Goal: Information Seeking & Learning: Learn about a topic

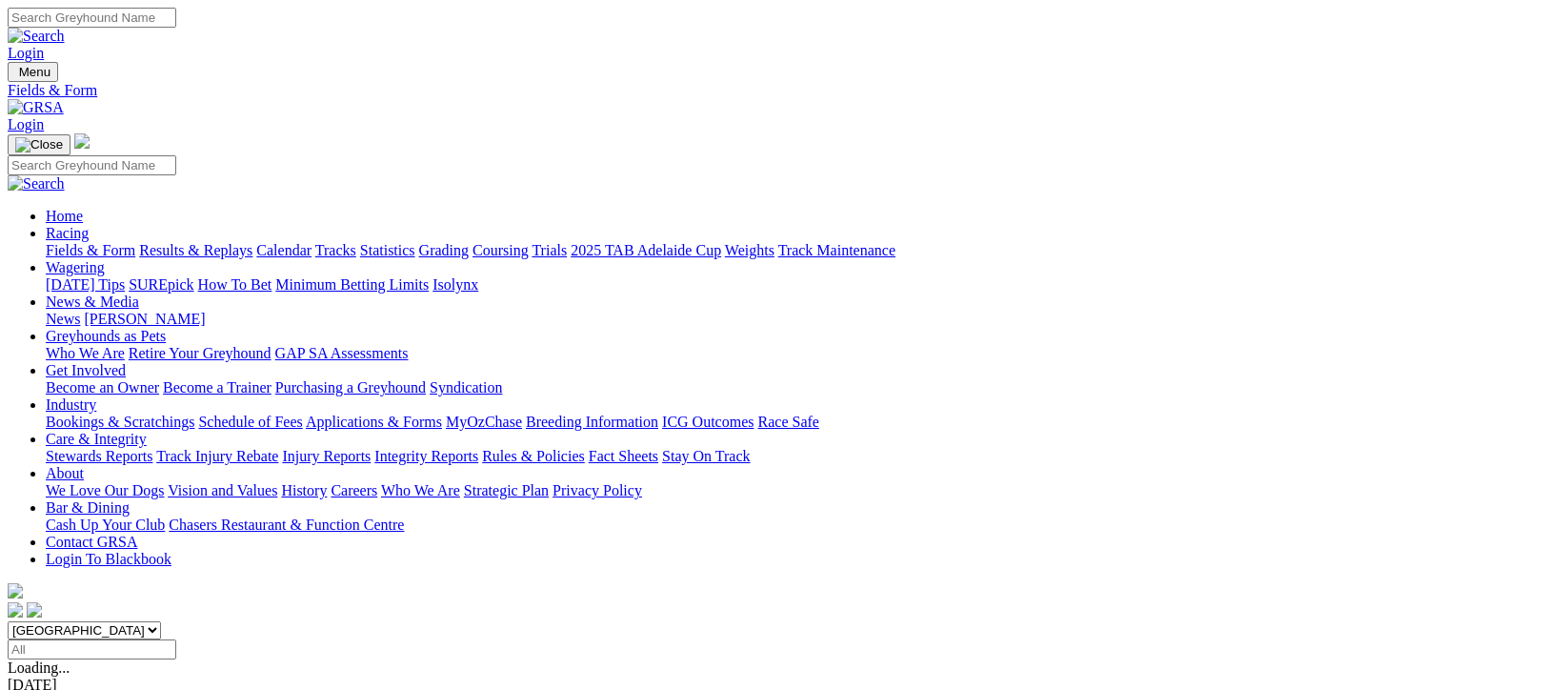
click at [177, 640] on input "Select date" at bounding box center [92, 650] width 169 height 20
type input "Yesterday, 22 Sep 2025"
click at [253, 242] on link "Results & Replays" at bounding box center [196, 250] width 114 height 16
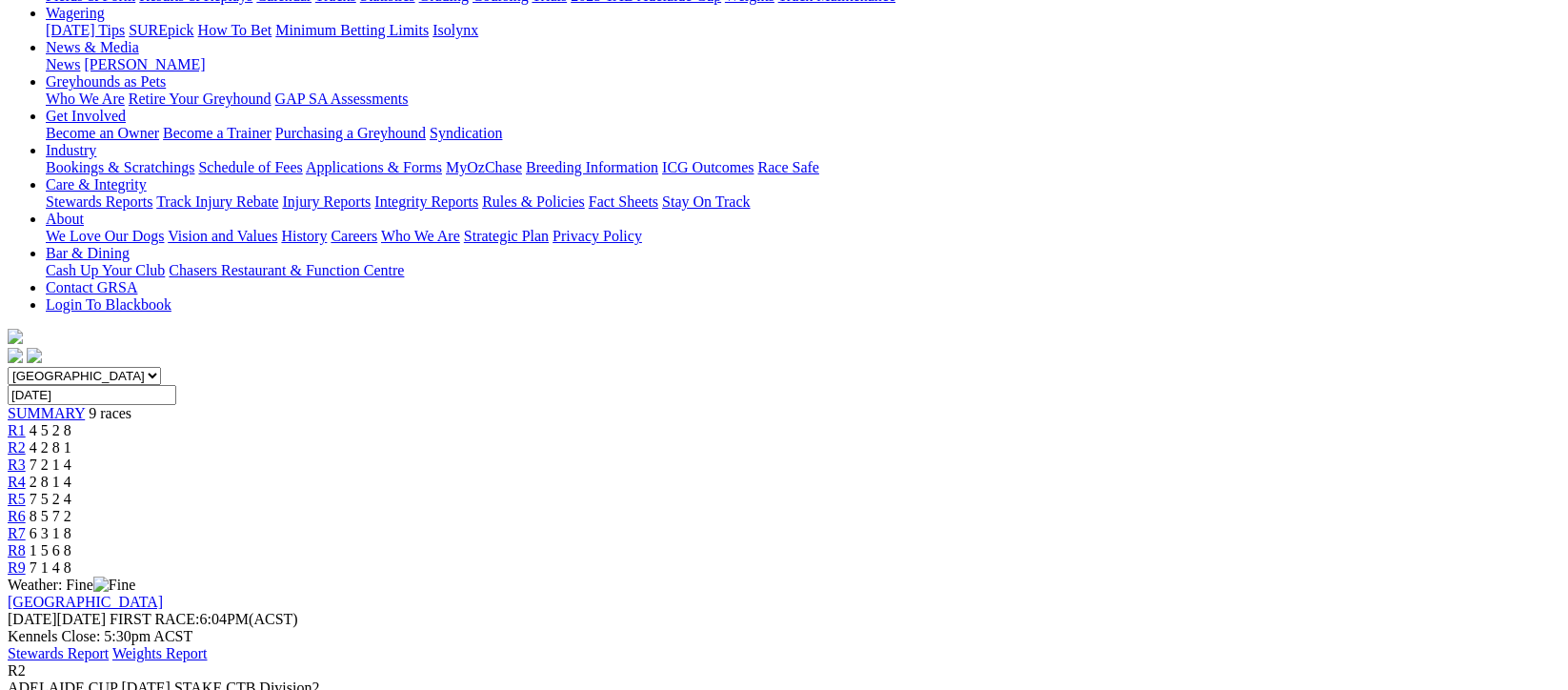
scroll to position [380, 0]
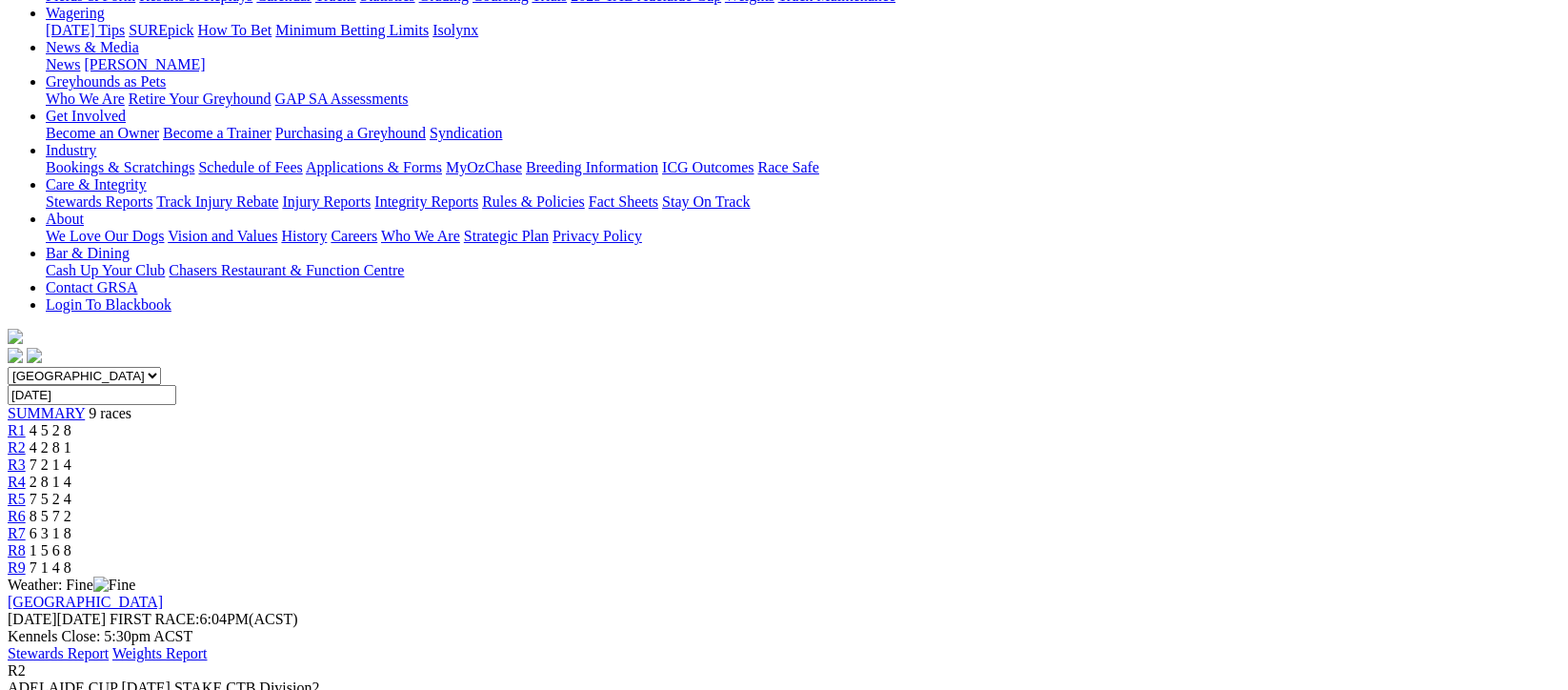
scroll to position [508, 0]
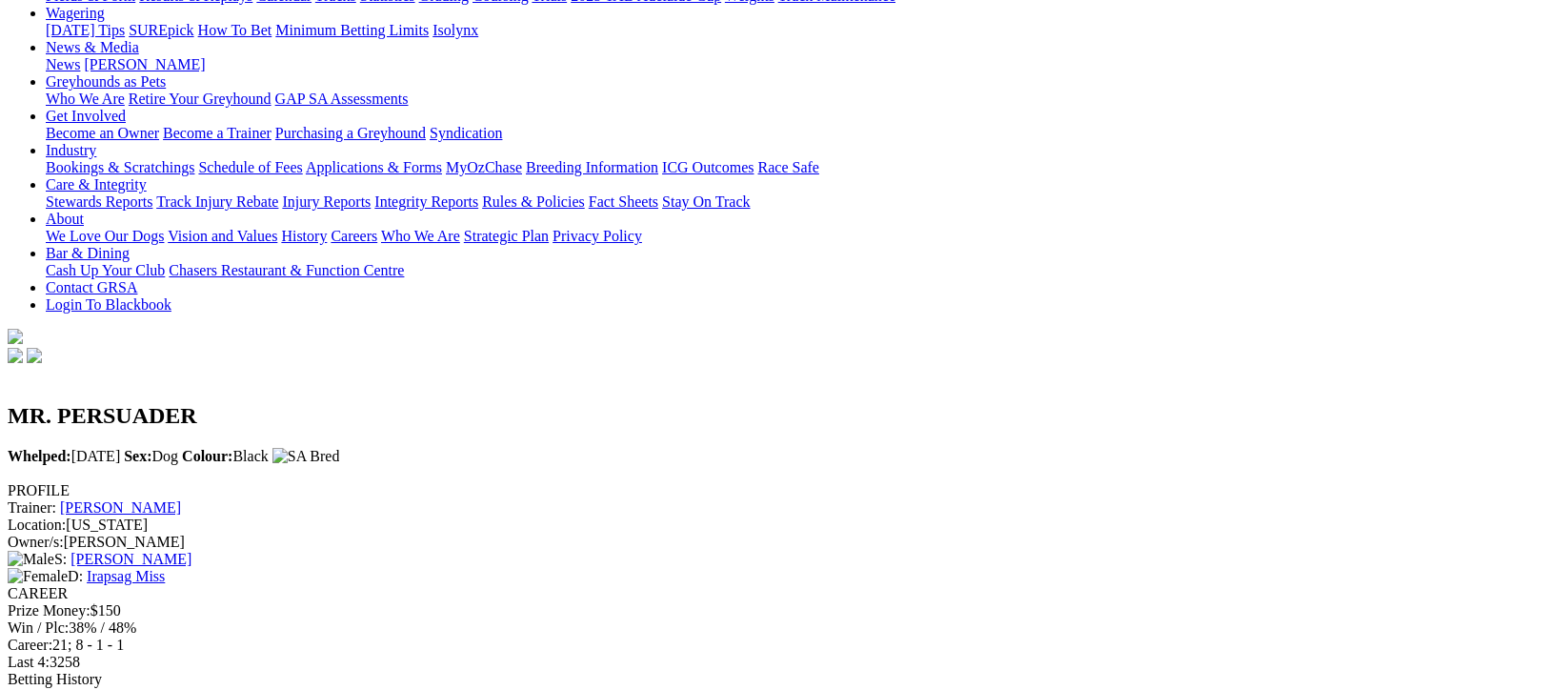
scroll to position [127, 0]
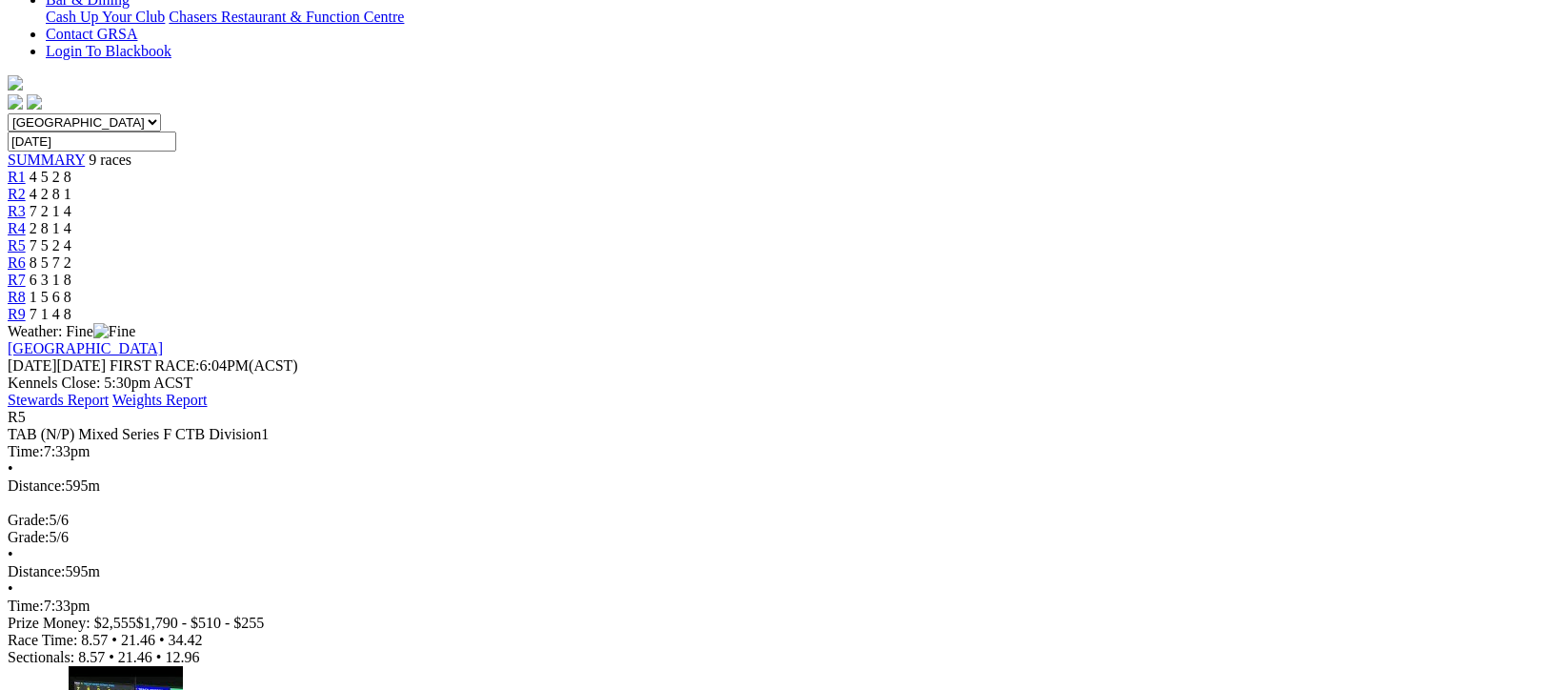
scroll to position [380, 0]
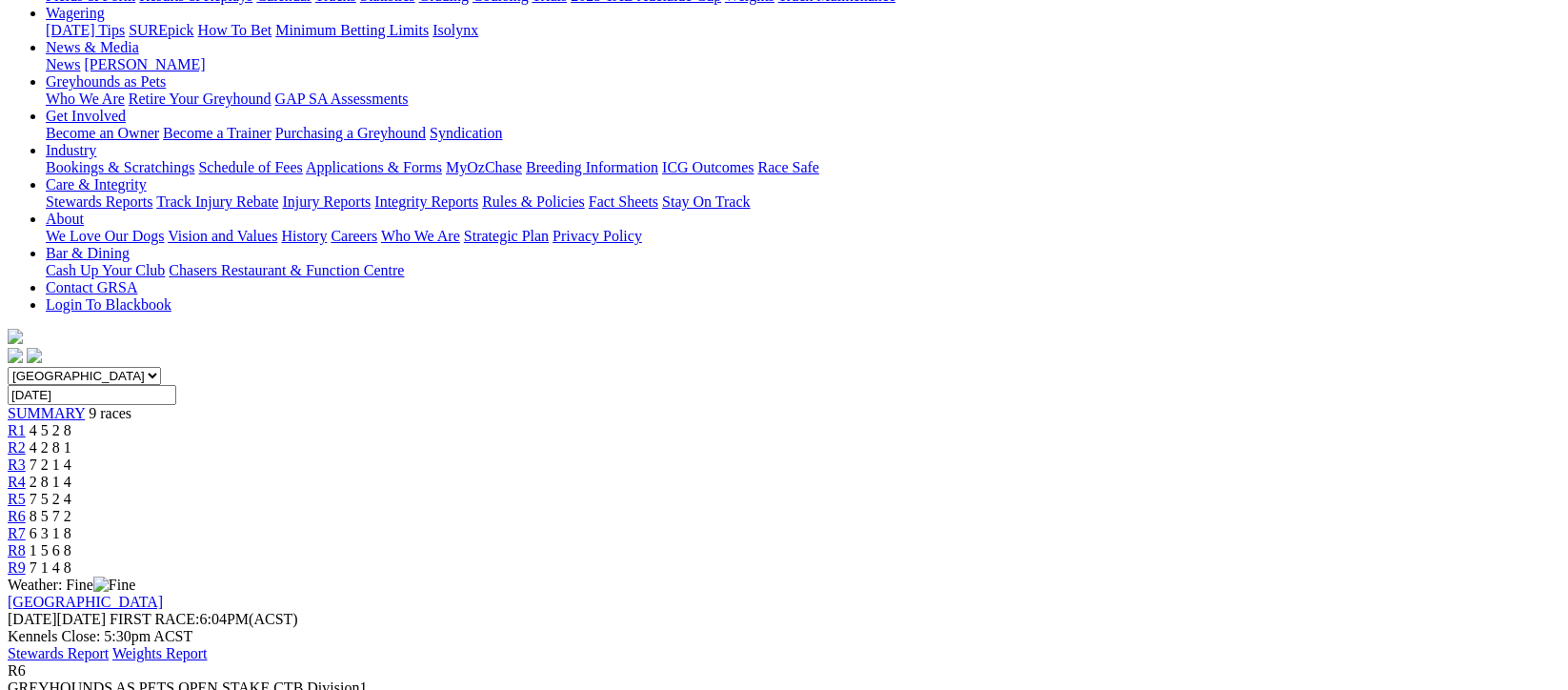
scroll to position [380, 0]
